Goal: Transaction & Acquisition: Purchase product/service

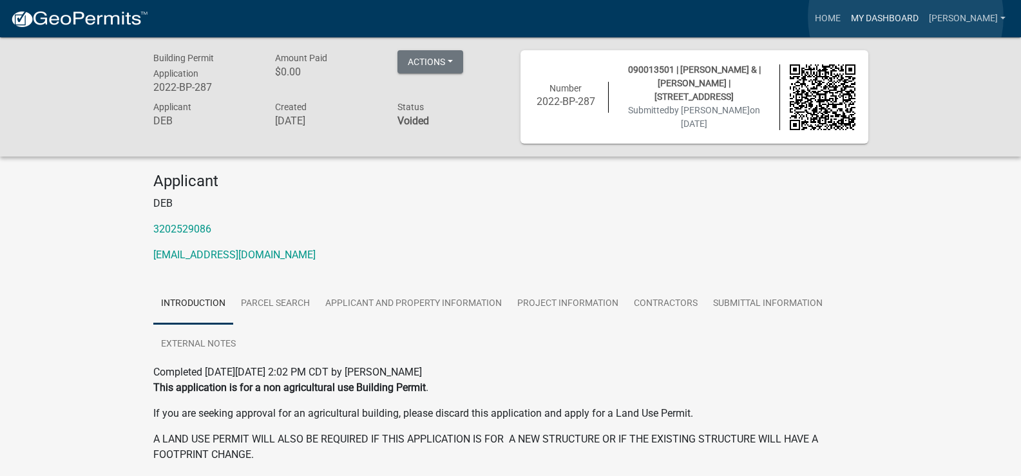
click at [906, 17] on link "My Dashboard" at bounding box center [885, 18] width 78 height 24
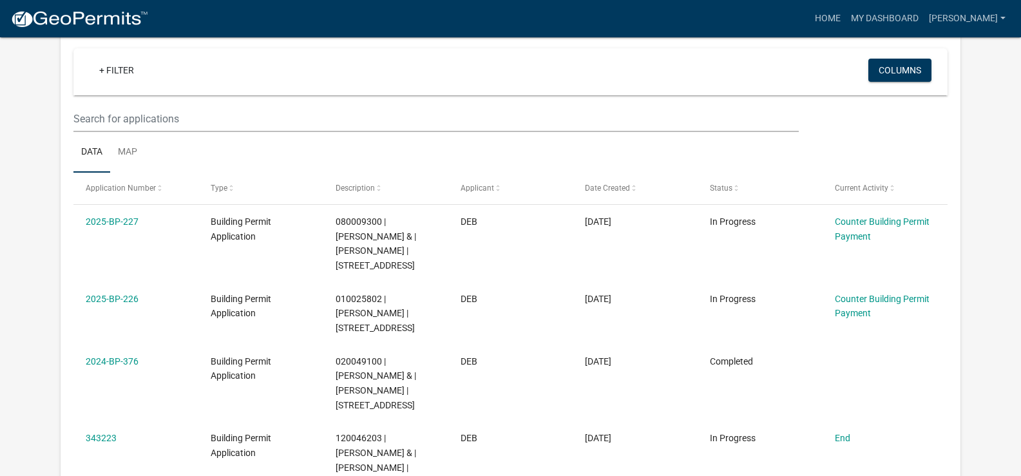
scroll to position [129, 0]
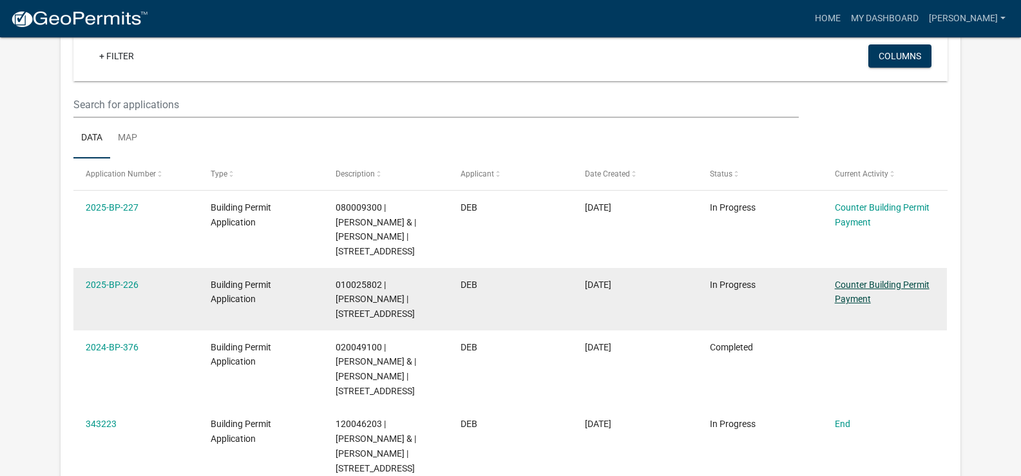
click at [865, 297] on link "Counter Building Permit Payment" at bounding box center [882, 292] width 95 height 25
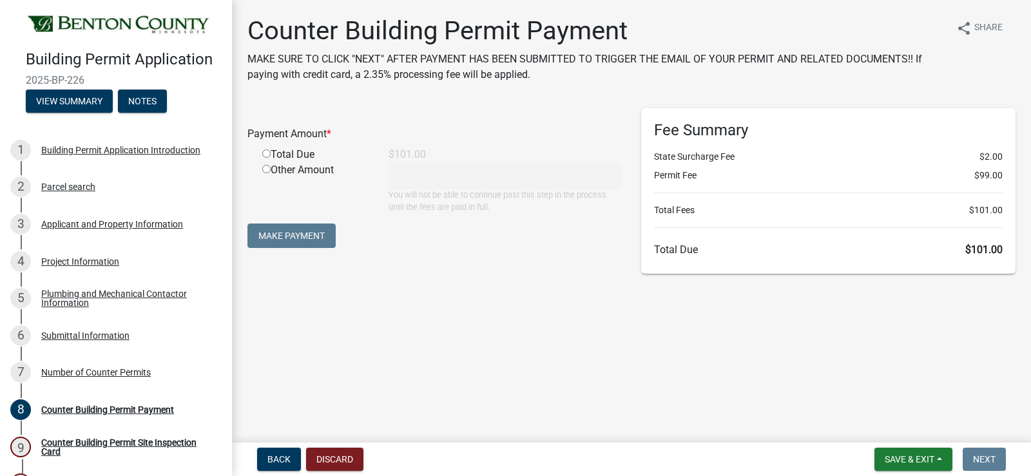
click at [265, 155] on input "radio" at bounding box center [266, 153] width 8 height 8
radio input "true"
type input "101"
click at [275, 231] on button "Make Payment" at bounding box center [291, 236] width 88 height 24
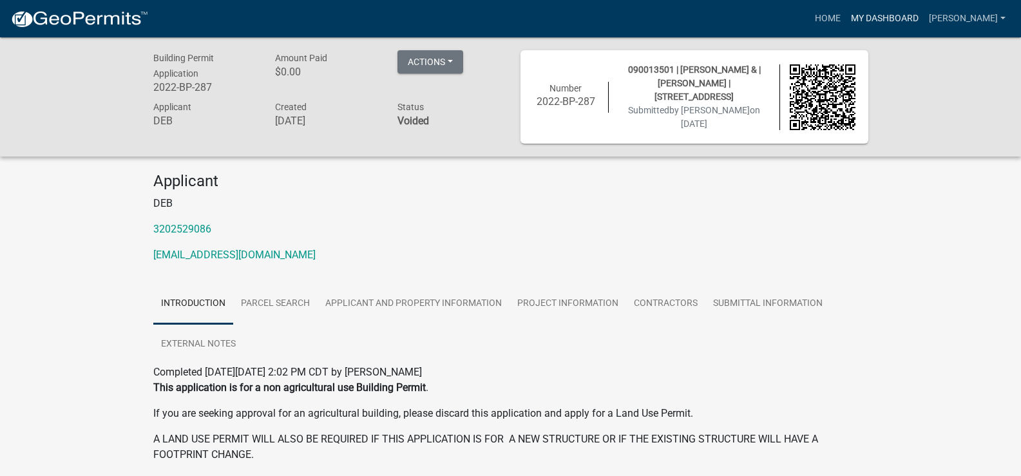
click at [924, 18] on link "My Dashboard" at bounding box center [885, 18] width 78 height 24
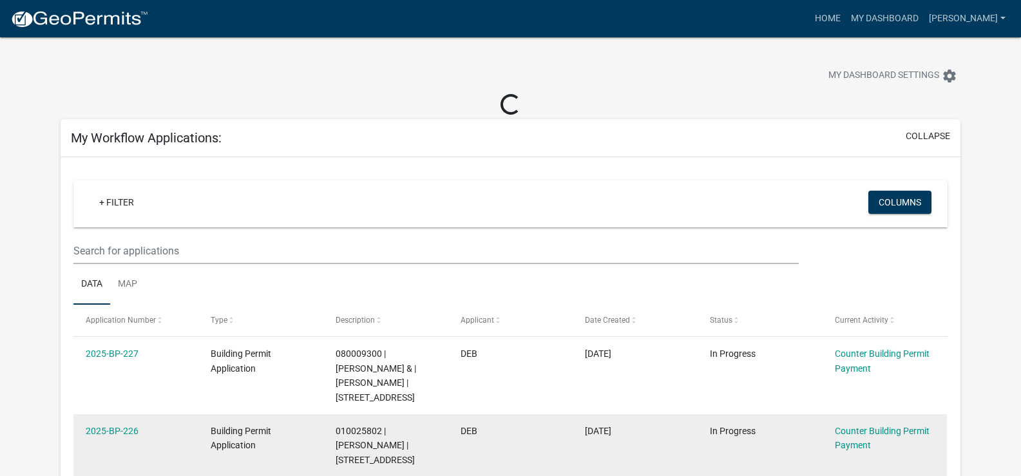
scroll to position [193, 0]
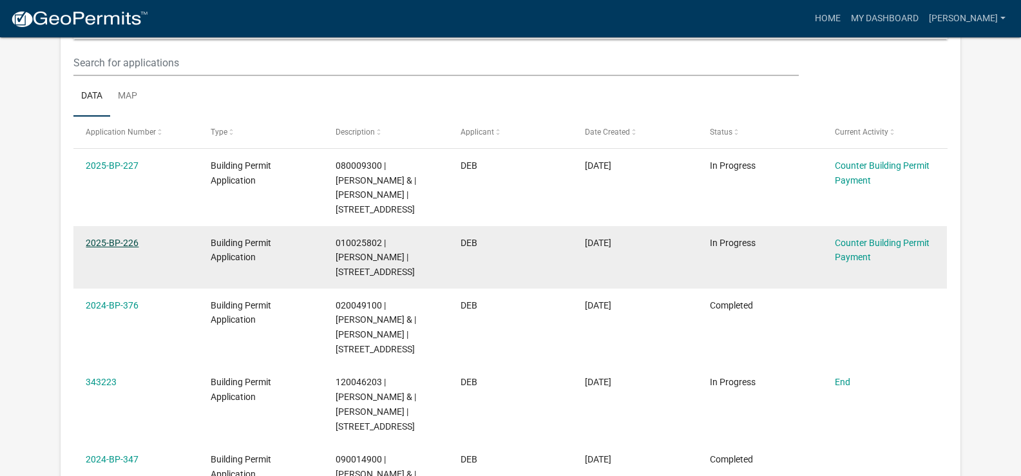
click at [92, 248] on link "2025-BP-226" at bounding box center [112, 243] width 53 height 10
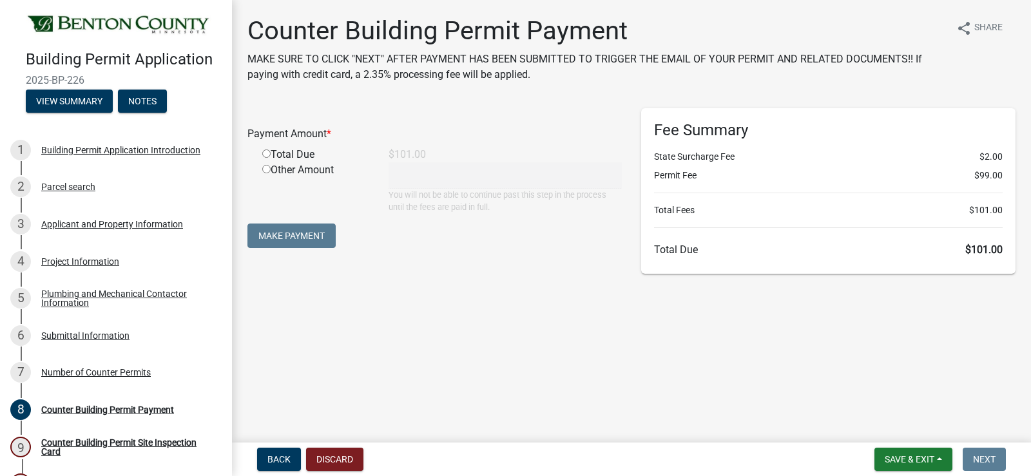
click at [266, 156] on input "radio" at bounding box center [266, 153] width 8 height 8
radio input "true"
type input "101"
click at [282, 231] on button "Make Payment" at bounding box center [291, 236] width 88 height 24
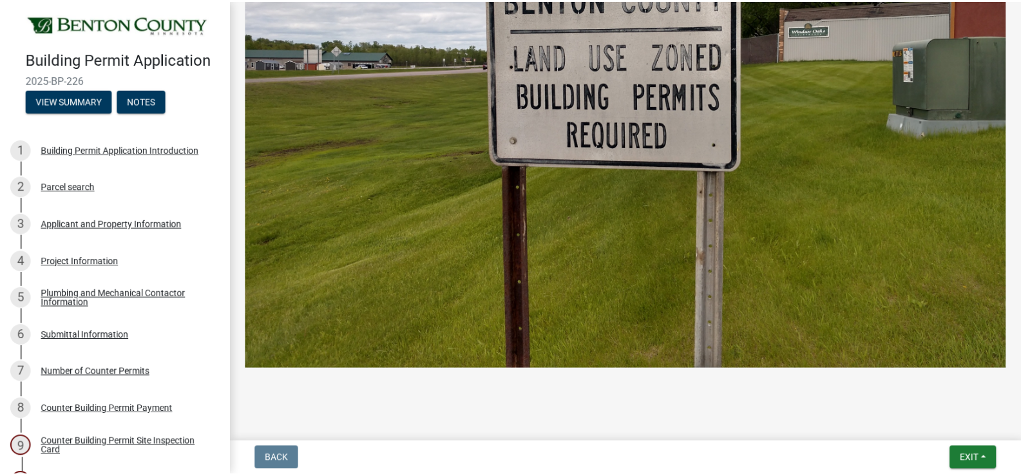
scroll to position [730, 0]
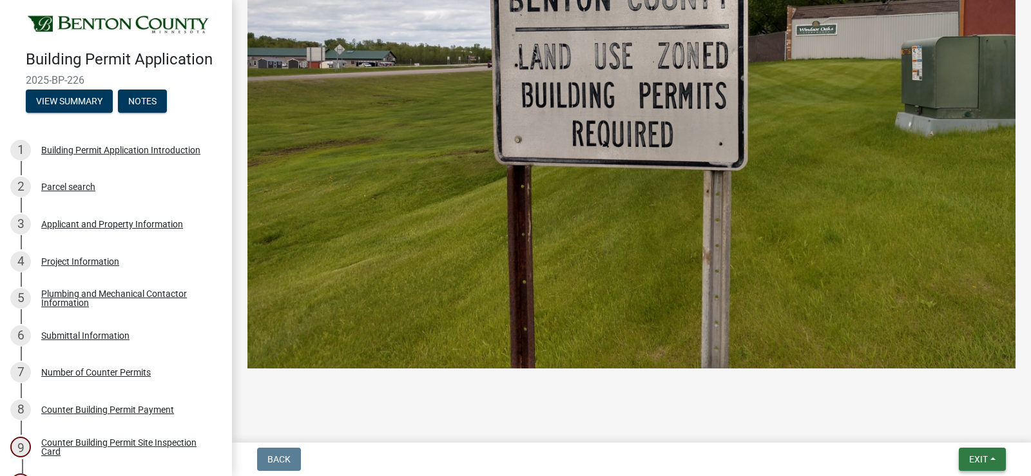
click at [976, 459] on span "Exit" at bounding box center [978, 459] width 19 height 10
click at [946, 427] on button "Save & Exit" at bounding box center [954, 425] width 103 height 31
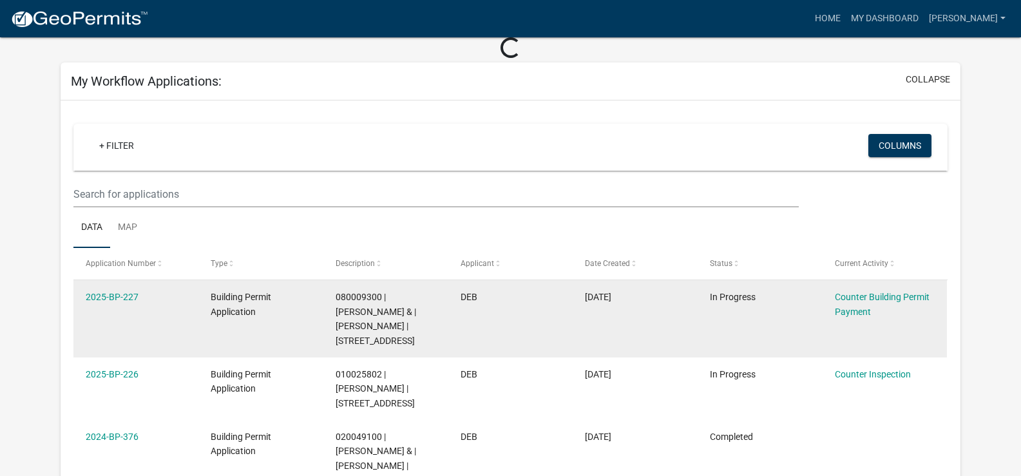
scroll to position [129, 0]
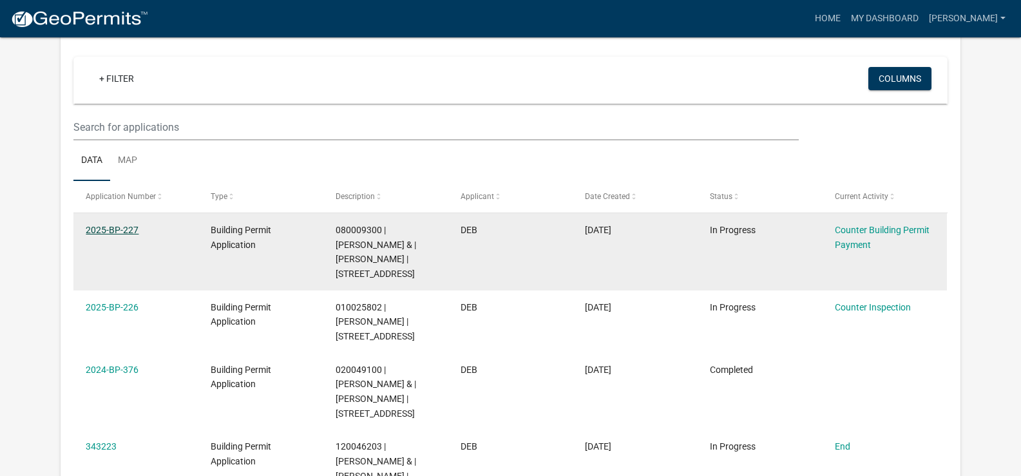
click at [126, 228] on link "2025-BP-227" at bounding box center [112, 230] width 53 height 10
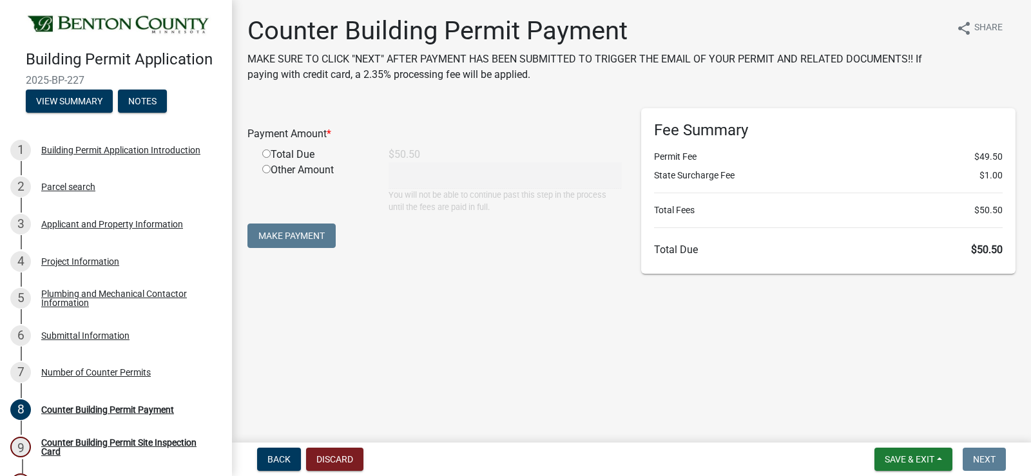
click at [265, 154] on input "radio" at bounding box center [266, 153] width 8 height 8
radio input "true"
type input "50.5"
click at [282, 240] on button "Make Payment" at bounding box center [291, 236] width 88 height 24
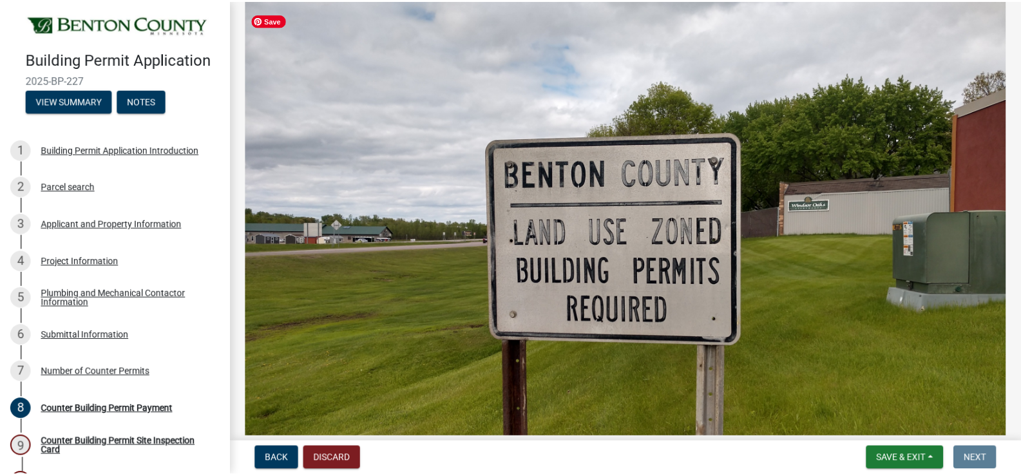
scroll to position [644, 0]
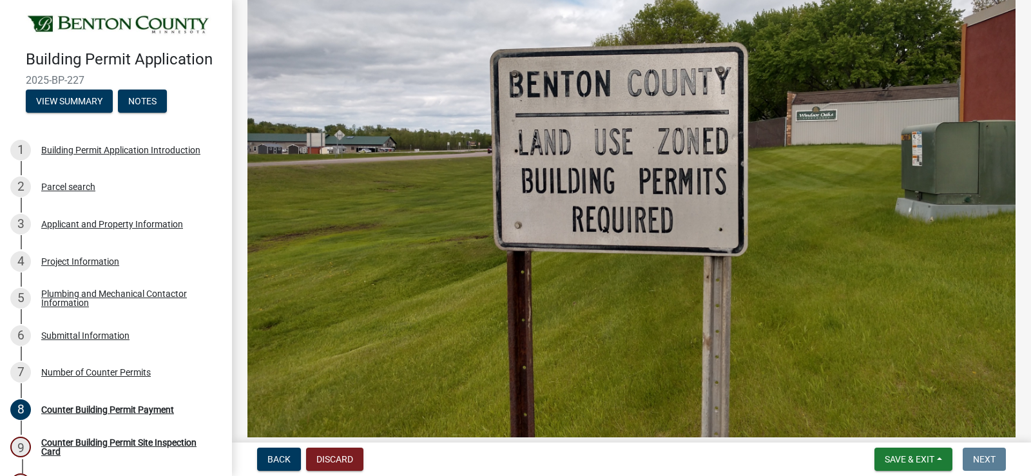
click at [613, 407] on img at bounding box center [631, 166] width 768 height 576
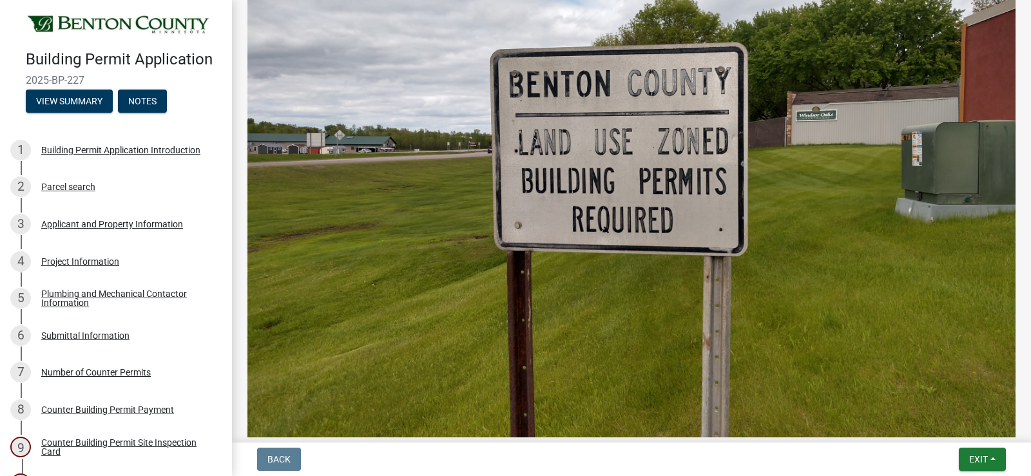
click at [678, 461] on div "Back Exit Save Save & Exit" at bounding box center [631, 459] width 778 height 23
click at [964, 455] on button "Exit" at bounding box center [982, 459] width 47 height 23
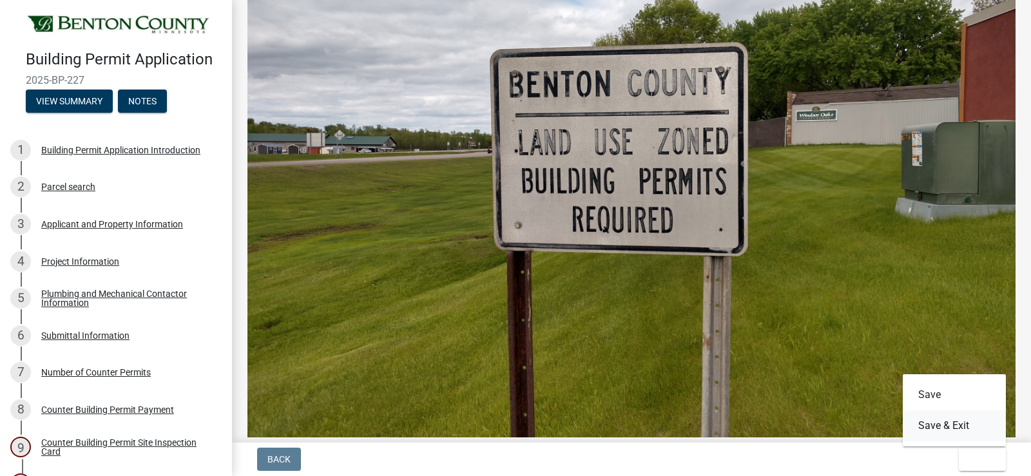
click at [943, 419] on button "Save & Exit" at bounding box center [954, 425] width 103 height 31
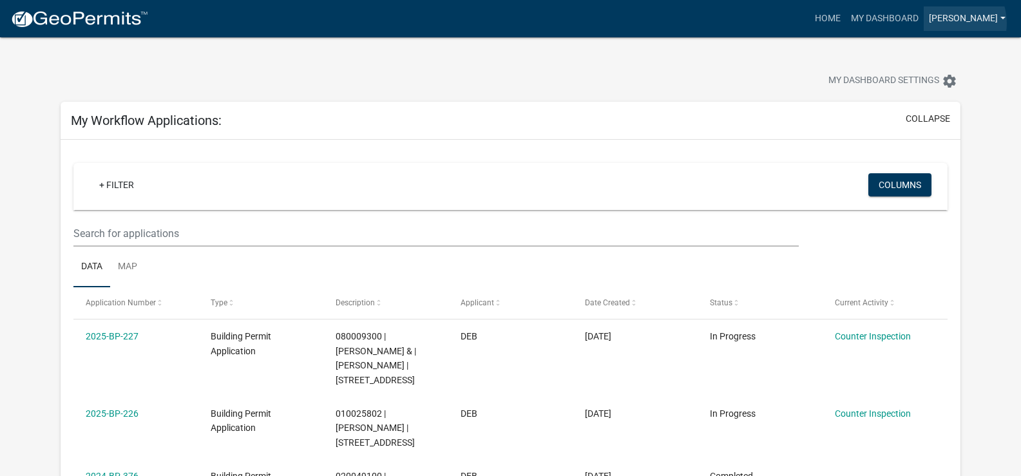
click at [984, 23] on link "[PERSON_NAME]" at bounding box center [967, 18] width 87 height 24
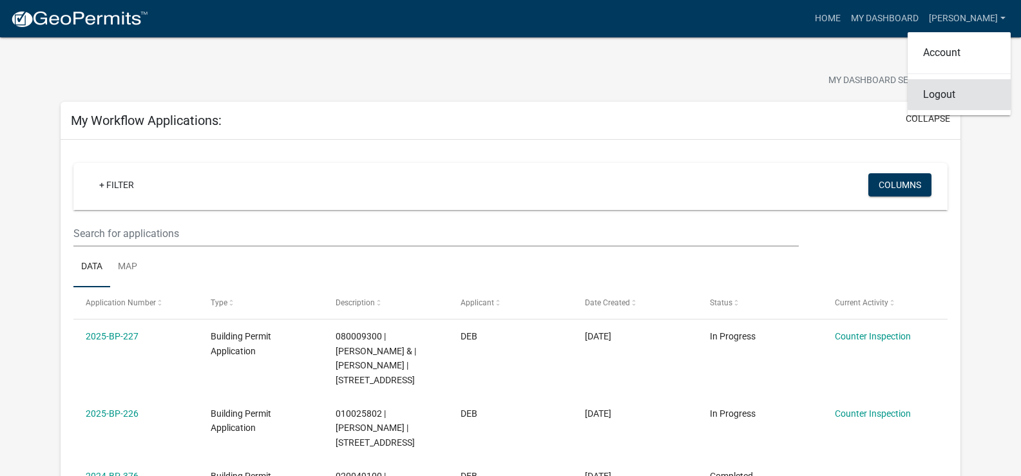
click at [945, 95] on link "Logout" at bounding box center [959, 94] width 103 height 31
